Goal: Find specific page/section: Find specific page/section

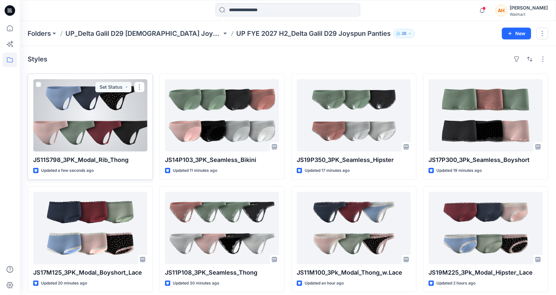
click at [82, 98] on div at bounding box center [90, 115] width 114 height 72
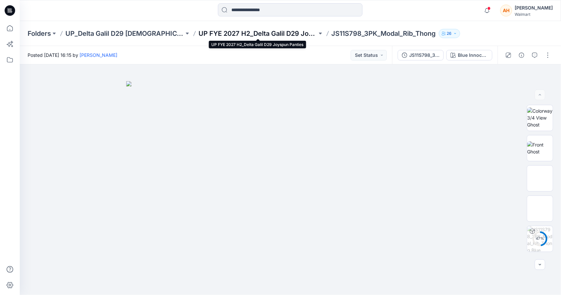
click at [298, 32] on p "UP FYE 2027 H2_Delta Galil D29 Joyspun Panties" at bounding box center [257, 33] width 119 height 9
